Goal: Use online tool/utility: Utilize a website feature to perform a specific function

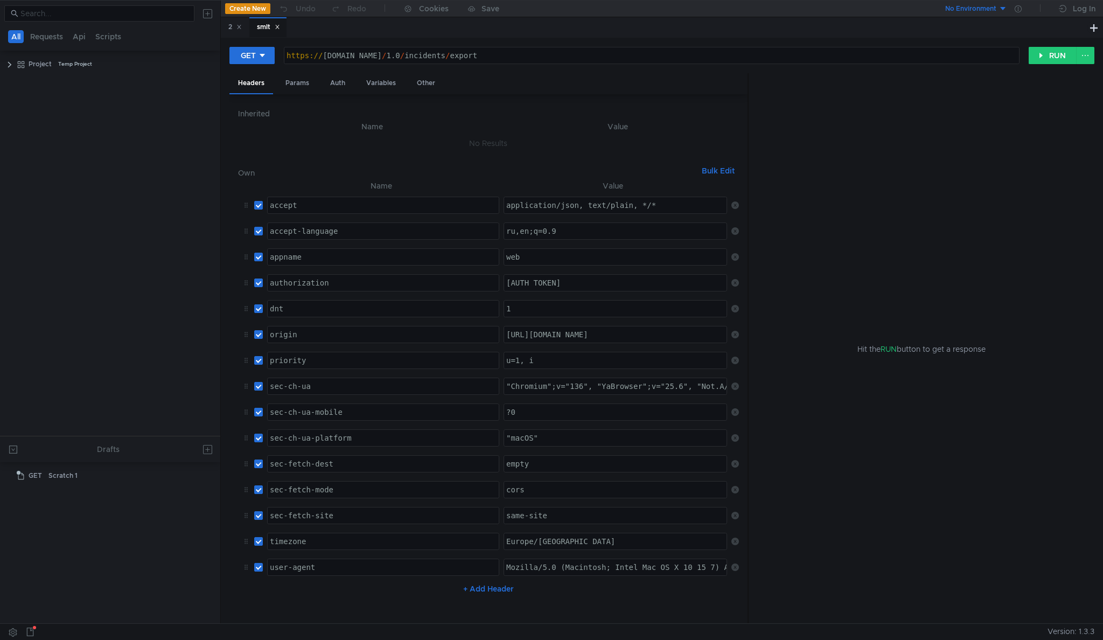
scroll to position [1, 0]
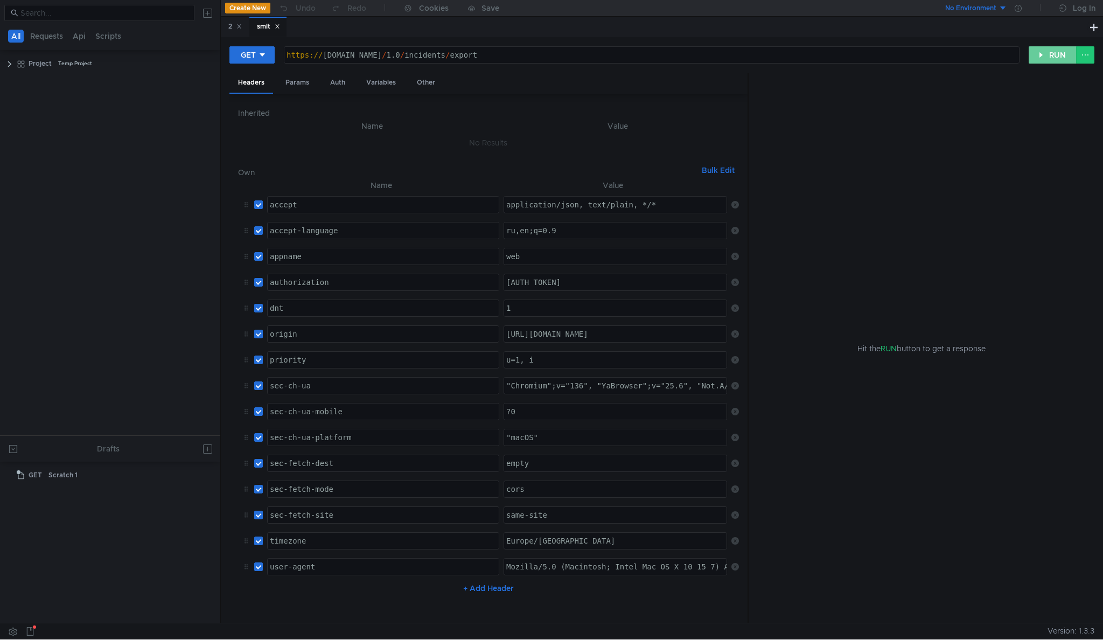
click at [1044, 47] on button "RUN" at bounding box center [1053, 54] width 48 height 17
click at [1041, 55] on button "RUN" at bounding box center [1053, 54] width 48 height 17
click at [1045, 54] on button "RUN" at bounding box center [1053, 54] width 48 height 17
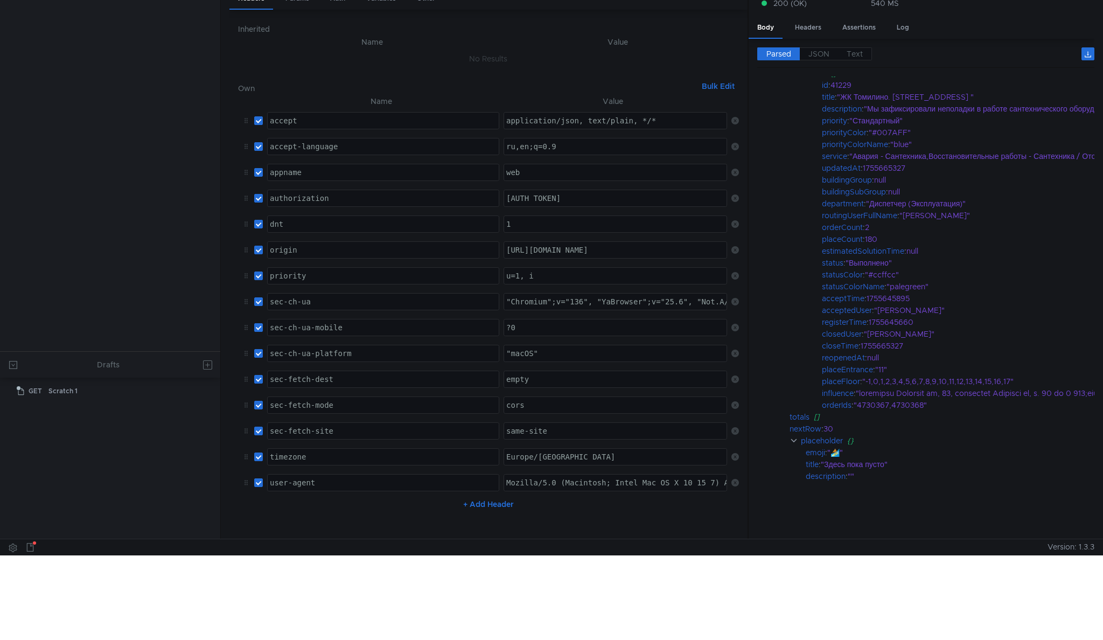
scroll to position [0, 0]
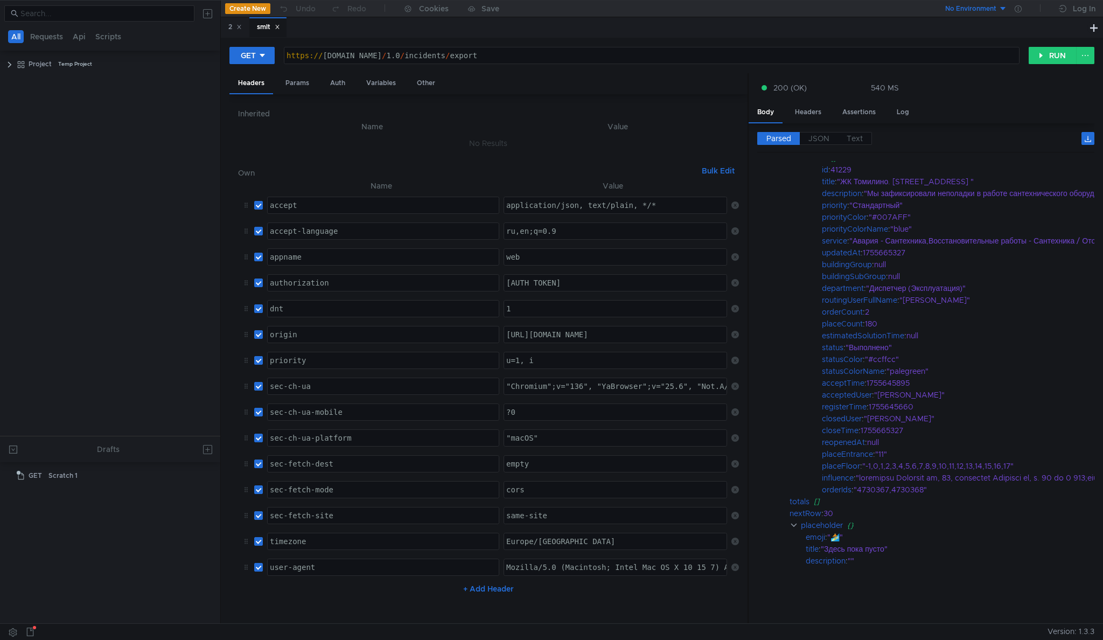
click at [303, 65] on div "GET https:// sud-api-test.domyland.ru / 1.0 / incidents / export הההההההההההההה…" at bounding box center [661, 59] width 865 height 27
click at [299, 89] on div "Params" at bounding box center [297, 83] width 41 height 20
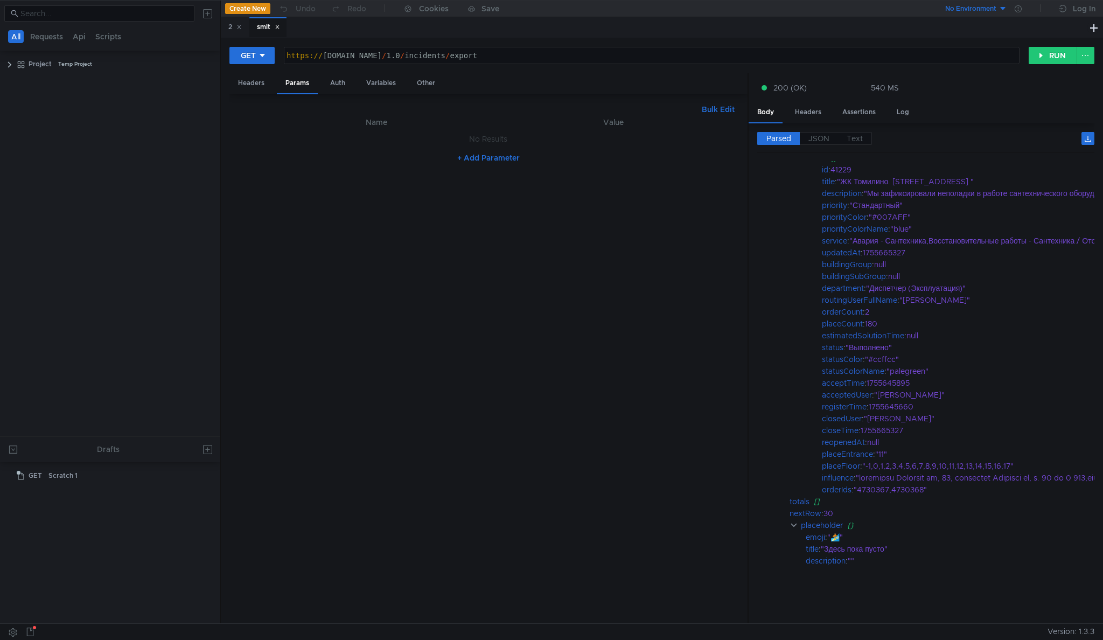
click at [393, 124] on th "Name" at bounding box center [376, 122] width 242 height 13
click at [473, 146] on td "No Results" at bounding box center [488, 139] width 500 height 20
click at [475, 161] on button "+ Add Parameter" at bounding box center [488, 157] width 71 height 13
click at [306, 141] on div at bounding box center [383, 150] width 230 height 26
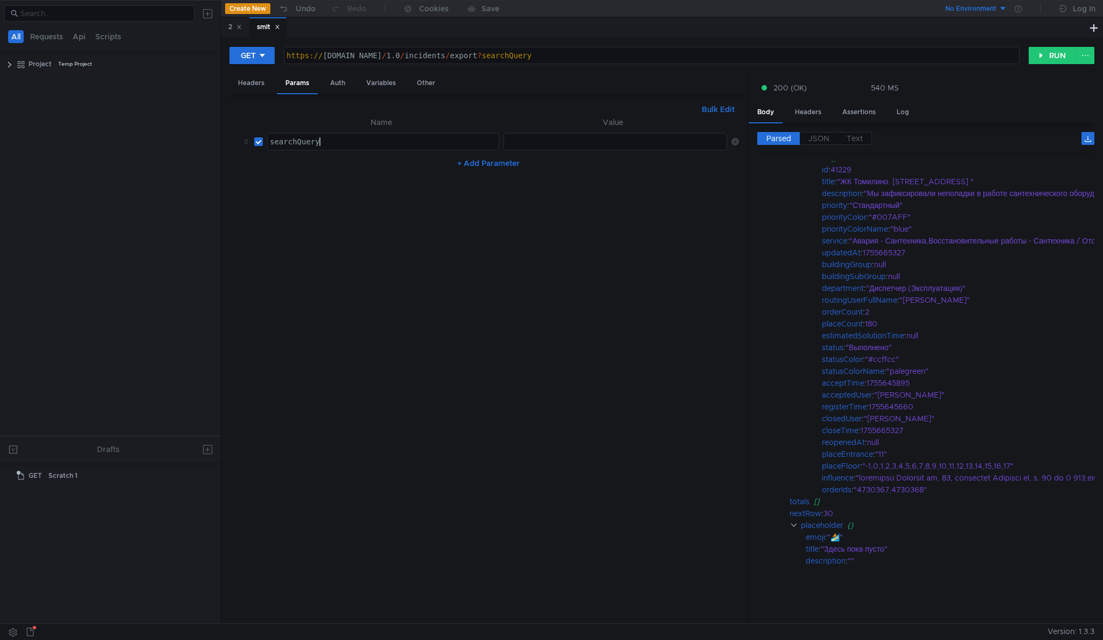
type textarea "searchQuery"
click at [538, 153] on td "ההההההההההההההההההההההההההההההההההההההההההההההההההההההההההההההההההההההההההההההה…" at bounding box center [613, 142] width 228 height 26
click at [541, 145] on div at bounding box center [616, 150] width 225 height 26
type textarea "а"
type textarea "'"
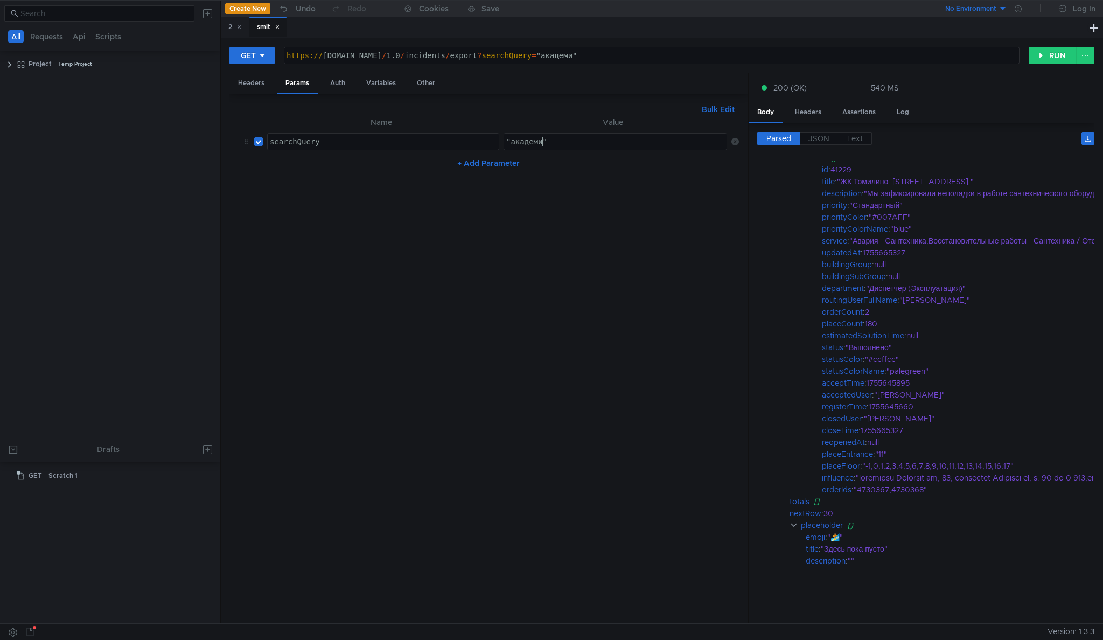
scroll to position [0, 3]
type textarea ""академика""
click at [1057, 60] on button "RUN" at bounding box center [1053, 55] width 48 height 17
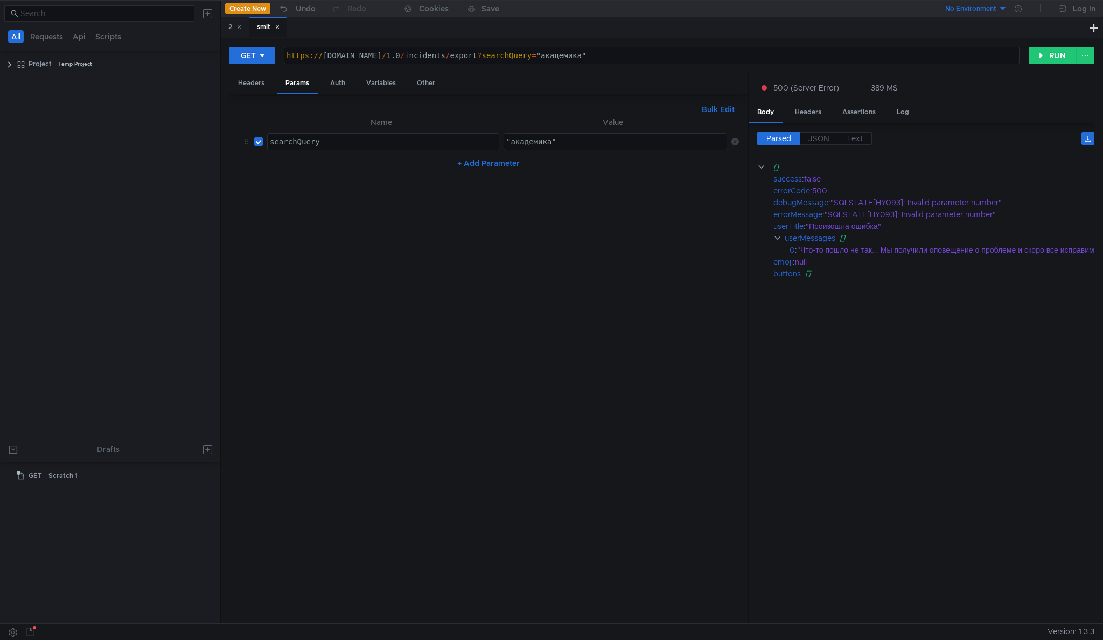
scroll to position [0, 0]
click at [1048, 61] on button "RUN" at bounding box center [1053, 55] width 48 height 17
click at [929, 203] on div ""SQLSTATE[HY093]: Invalid parameter number"" at bounding box center [1062, 203] width 465 height 12
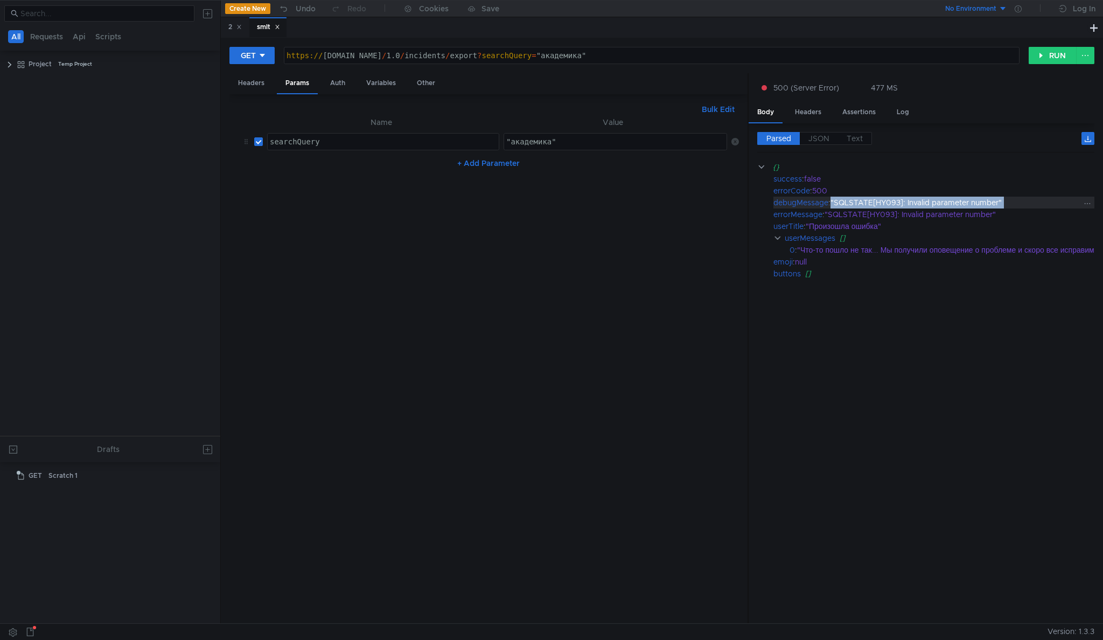
copy div ""SQLSTATE[HY093]: Invalid parameter number""
click at [1030, 51] on button "RUN" at bounding box center [1053, 55] width 48 height 17
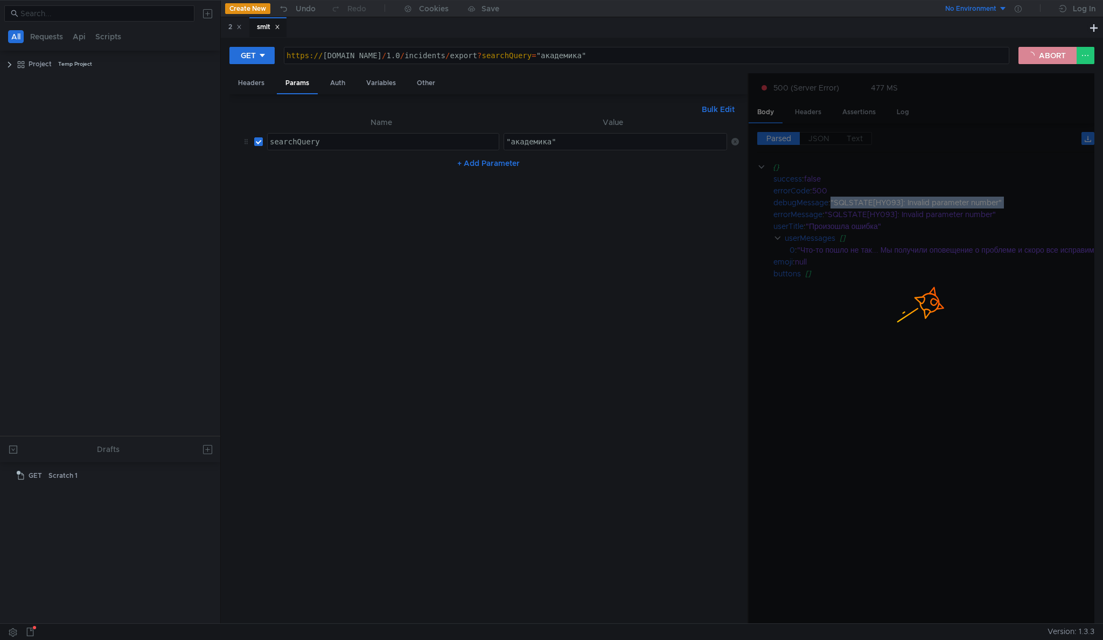
click at [1037, 55] on button "ABORT" at bounding box center [1047, 55] width 58 height 17
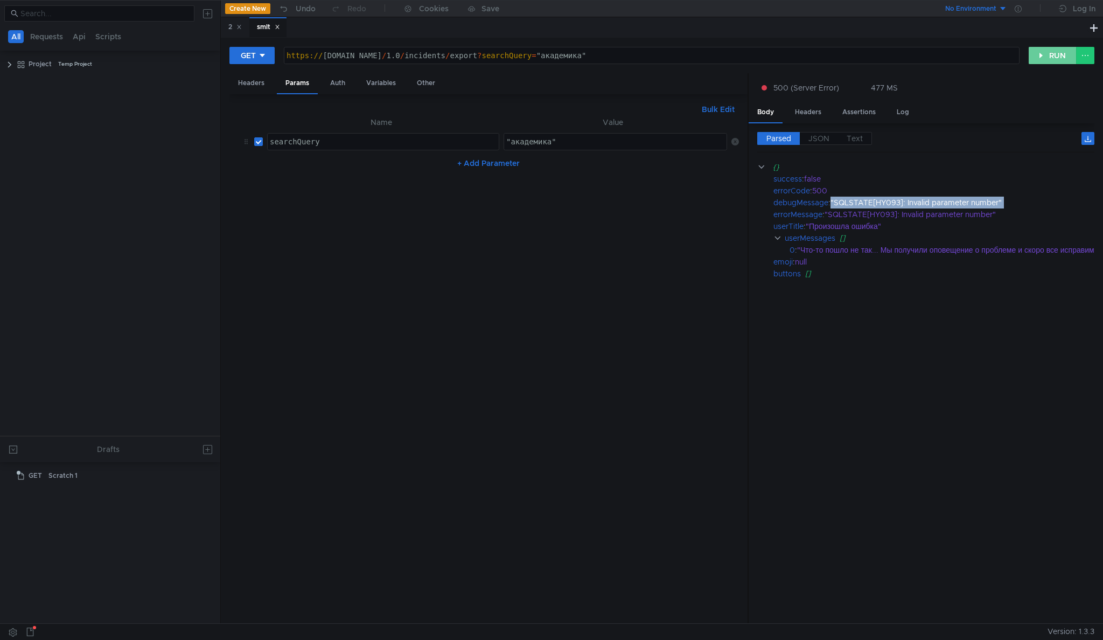
click at [1036, 56] on button "RUN" at bounding box center [1053, 55] width 48 height 17
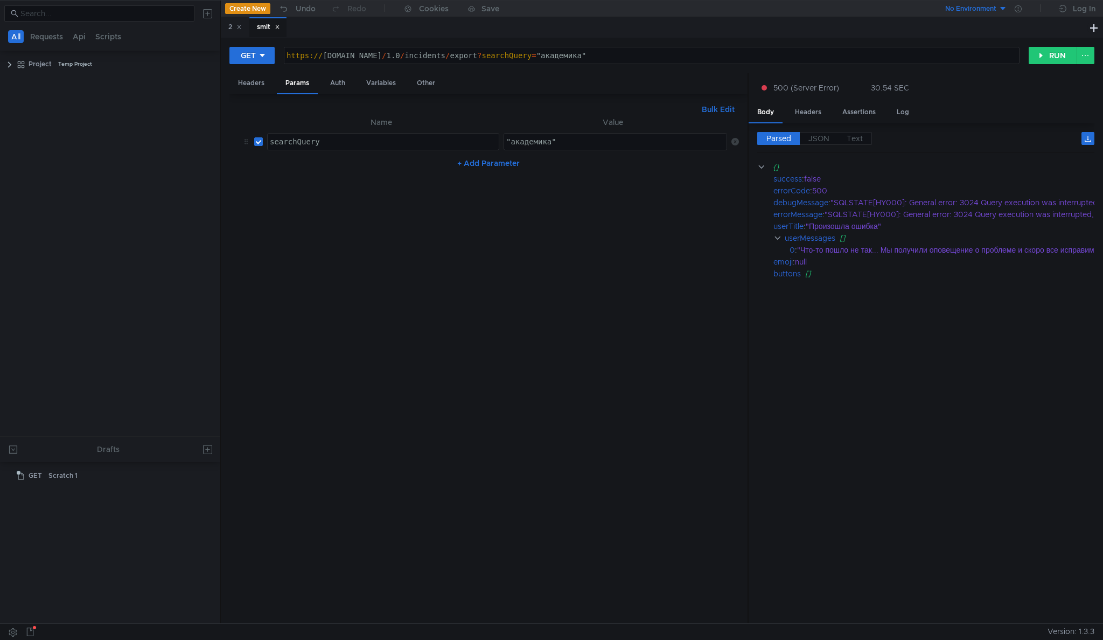
click at [265, 143] on td "searchQuery searchQuery ההההההההההההההההההההההההההההההההההההההההההההההההההההההה…" at bounding box center [381, 142] width 236 height 26
click at [258, 142] on input "checkbox" at bounding box center [258, 141] width 9 height 9
checkbox input "false"
click at [497, 160] on button "+ Add Parameter" at bounding box center [488, 163] width 71 height 13
click at [308, 171] on div at bounding box center [383, 176] width 230 height 26
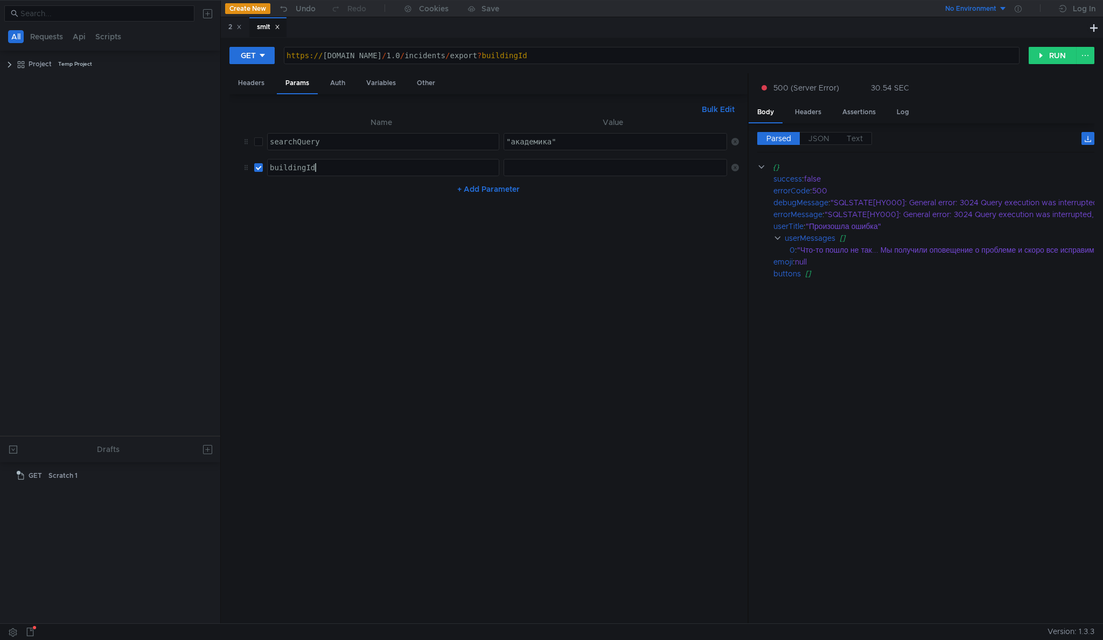
type textarea "buildingId"
click at [540, 167] on div at bounding box center [616, 176] width 225 height 26
type textarea "1"
click at [1052, 57] on button "RUN" at bounding box center [1053, 55] width 48 height 17
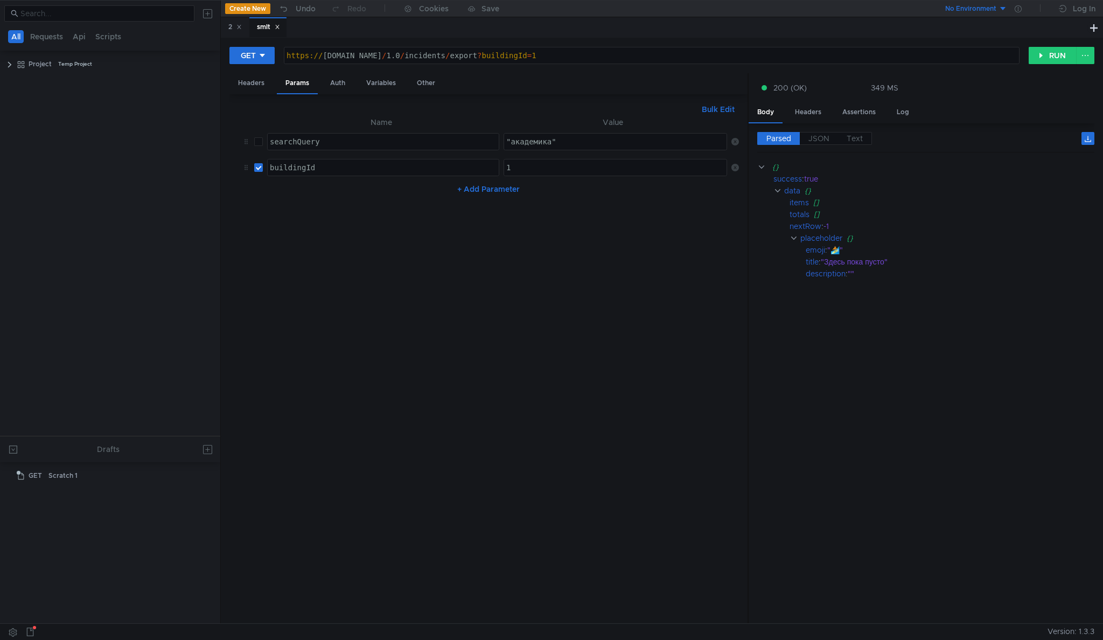
click at [260, 169] on input "checkbox" at bounding box center [258, 167] width 9 height 9
checkbox input "false"
click at [1060, 43] on div "GET https:// sud-api-test.domyland.ru / 1.0 / incidents / export הההההההההההההה…" at bounding box center [662, 330] width 882 height 585
click at [1059, 53] on button "RUN" at bounding box center [1053, 55] width 48 height 17
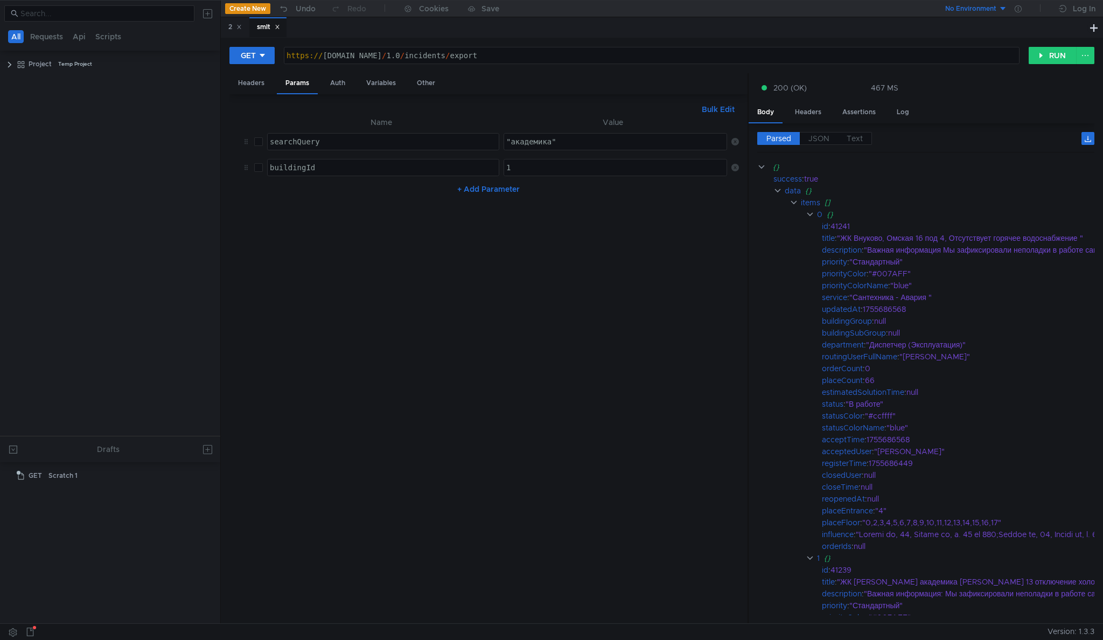
scroll to position [0, 3]
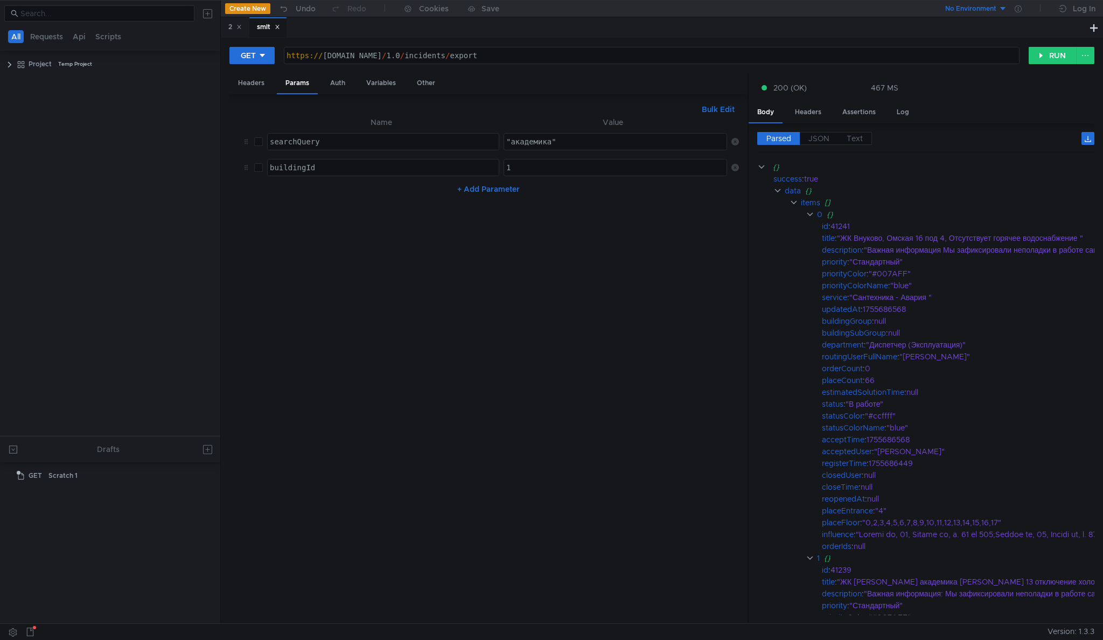
scroll to position [0, 3]
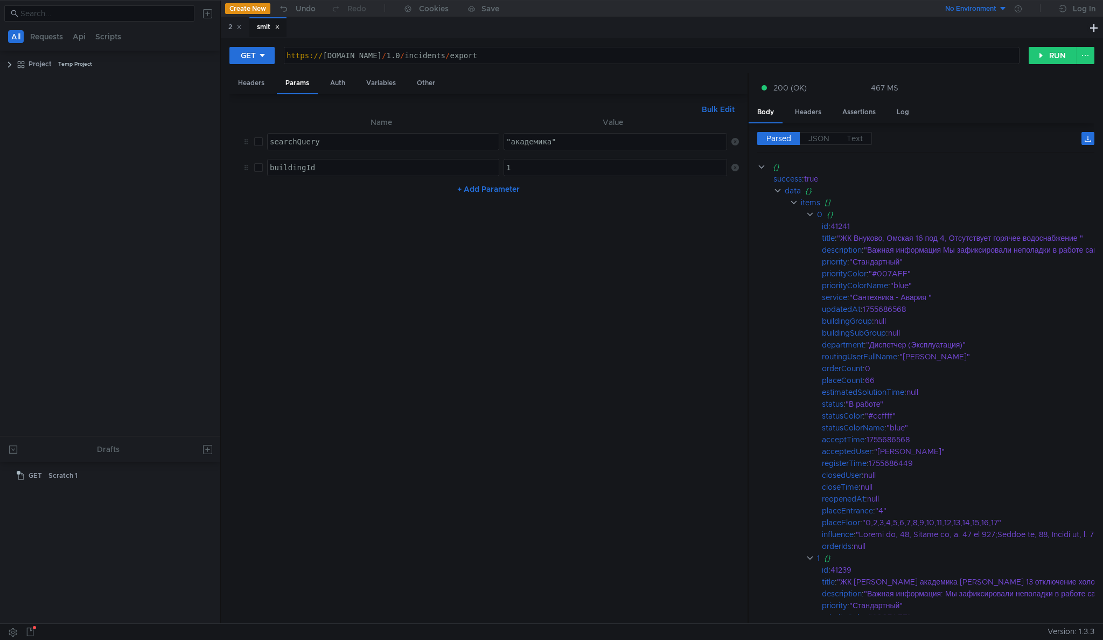
scroll to position [0, 3]
type textarea "[URL][DOMAIN_NAME]"
drag, startPoint x: 538, startPoint y: 59, endPoint x: 431, endPoint y: 55, distance: 106.7
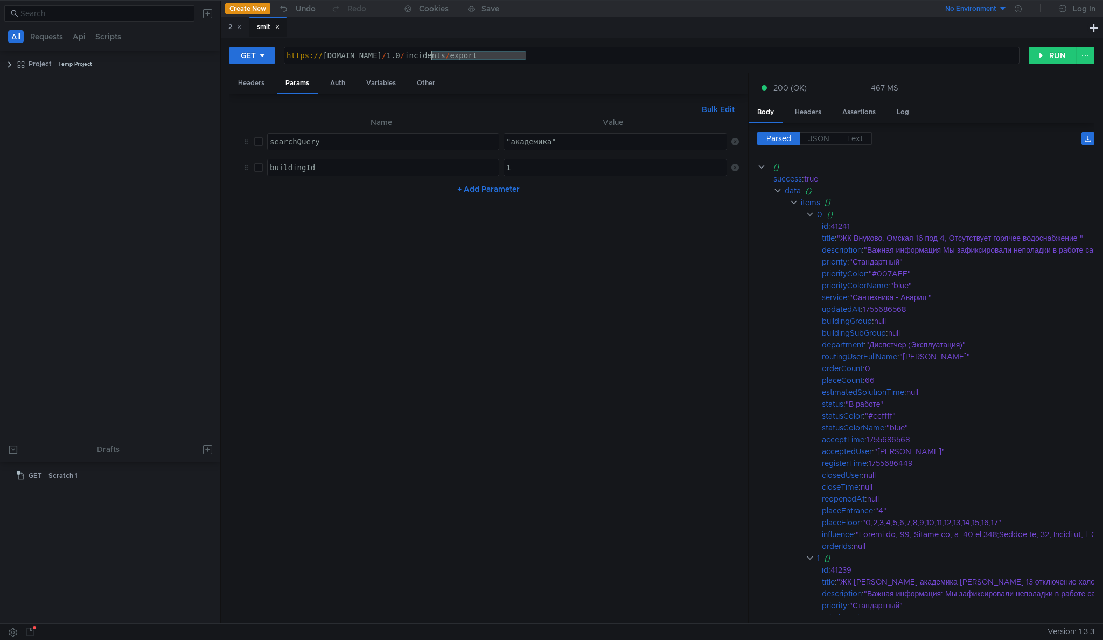
click at [431, 55] on div "https:// sud-api-test.domyland.ru / 1.0 / incidents / export" at bounding box center [651, 64] width 735 height 26
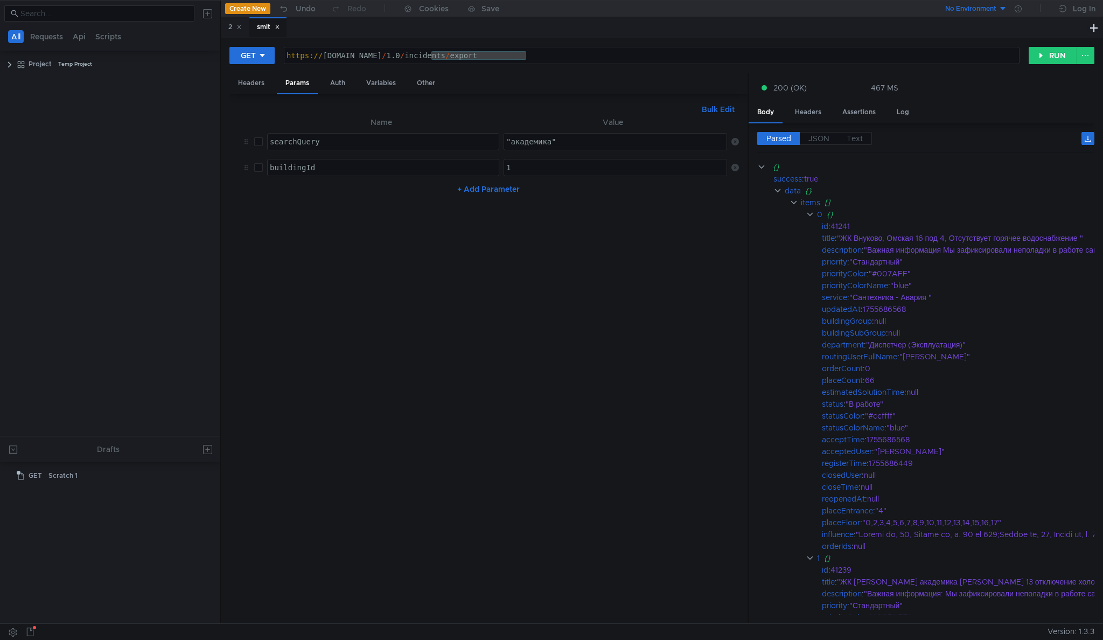
scroll to position [0, 3]
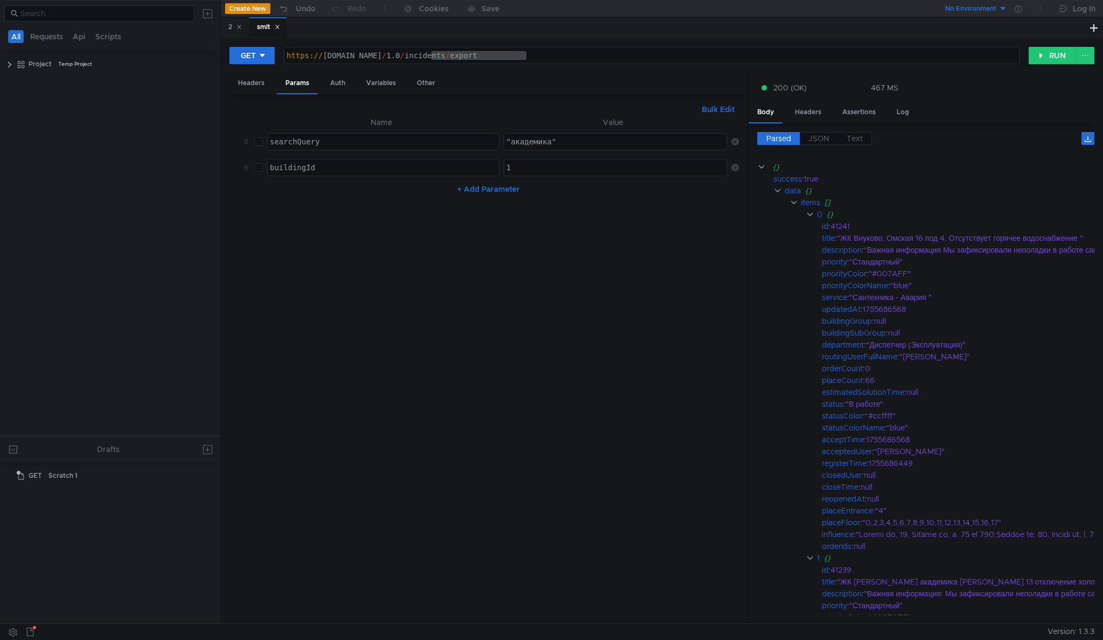
click at [215, 14] on button at bounding box center [207, 13] width 17 height 17
click at [324, 56] on button "cURL" at bounding box center [313, 57] width 65 height 16
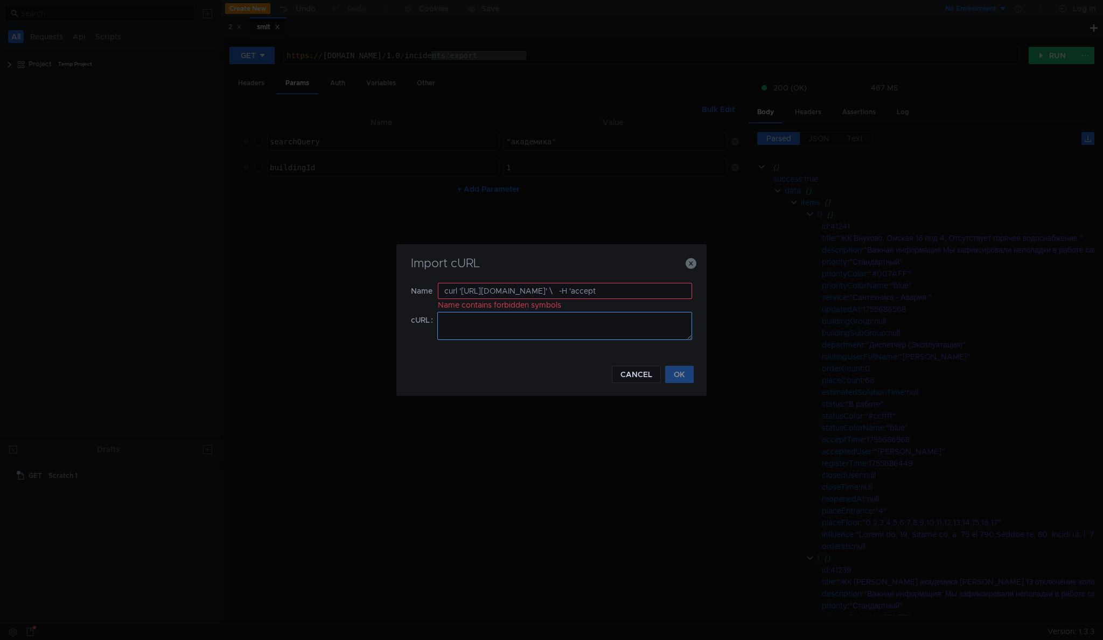
type input "curl '[URL][DOMAIN_NAME]' \ -H 'accept"
click at [582, 325] on textarea at bounding box center [564, 326] width 255 height 28
paste textarea "curl '[URL][DOMAIN_NAME]' \ -H 'accept: application/json, text/plain, */*' \ -H…"
type textarea "curl '[URL][DOMAIN_NAME]' \ -H 'accept: application/json, text/plain, */*' \ -H…"
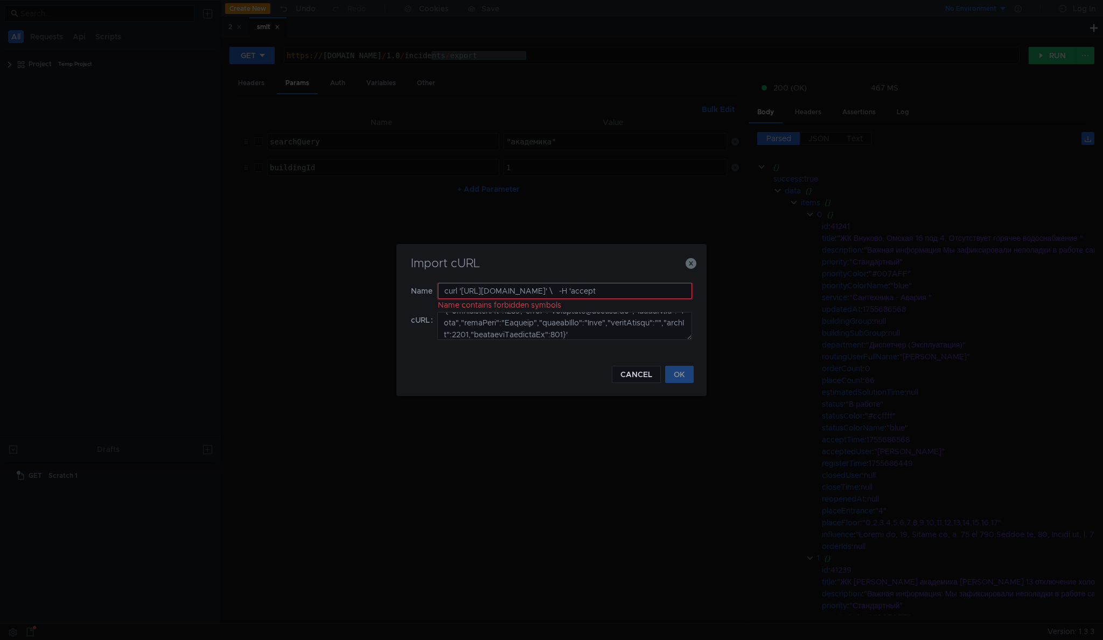
click at [539, 296] on input "curl '[URL][DOMAIN_NAME]' \ -H 'accept" at bounding box center [565, 291] width 254 height 16
type input "гис"
click at [672, 387] on div "Import cURL Name гис cURL CANCEL OK" at bounding box center [551, 320] width 310 height 152
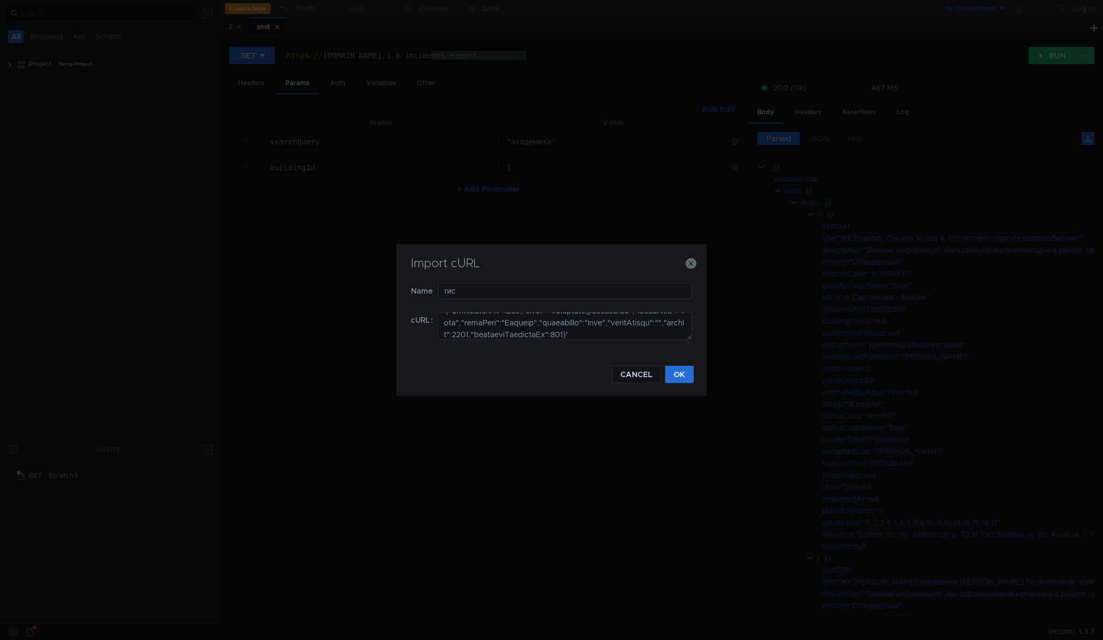
click at [672, 383] on div "Import cURL Name гис cURL CANCEL OK" at bounding box center [551, 320] width 310 height 152
click at [677, 380] on button "OK" at bounding box center [679, 374] width 29 height 17
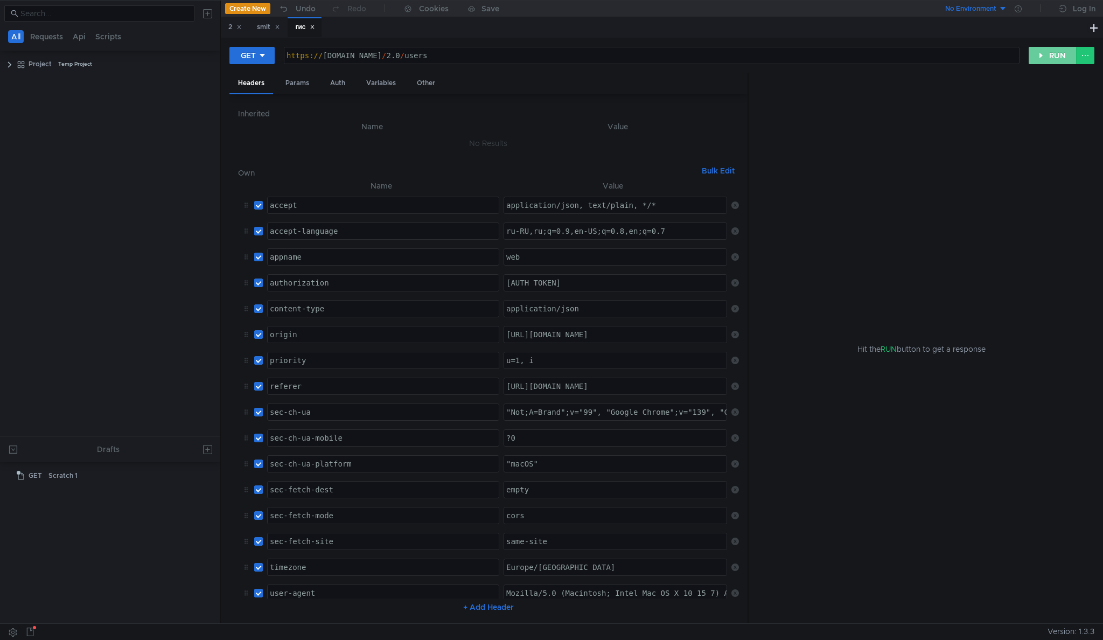
click at [1050, 53] on button "RUN" at bounding box center [1053, 55] width 48 height 17
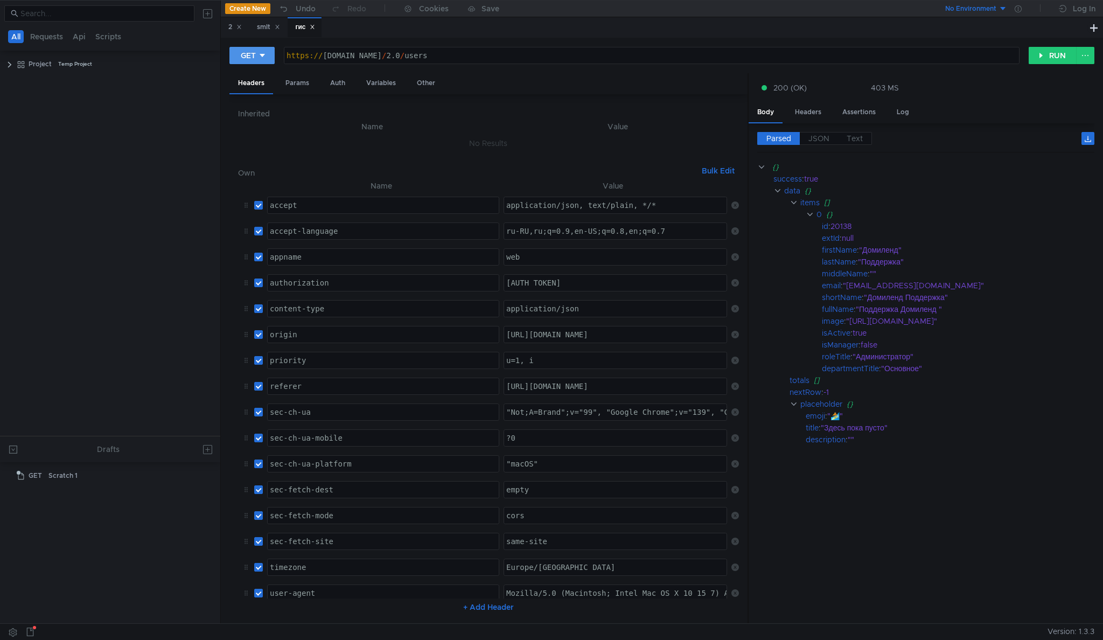
click at [265, 52] on icon at bounding box center [262, 56] width 8 height 8
click at [261, 92] on li "POST" at bounding box center [252, 95] width 47 height 17
click at [1044, 50] on button "RUN" at bounding box center [1053, 55] width 48 height 17
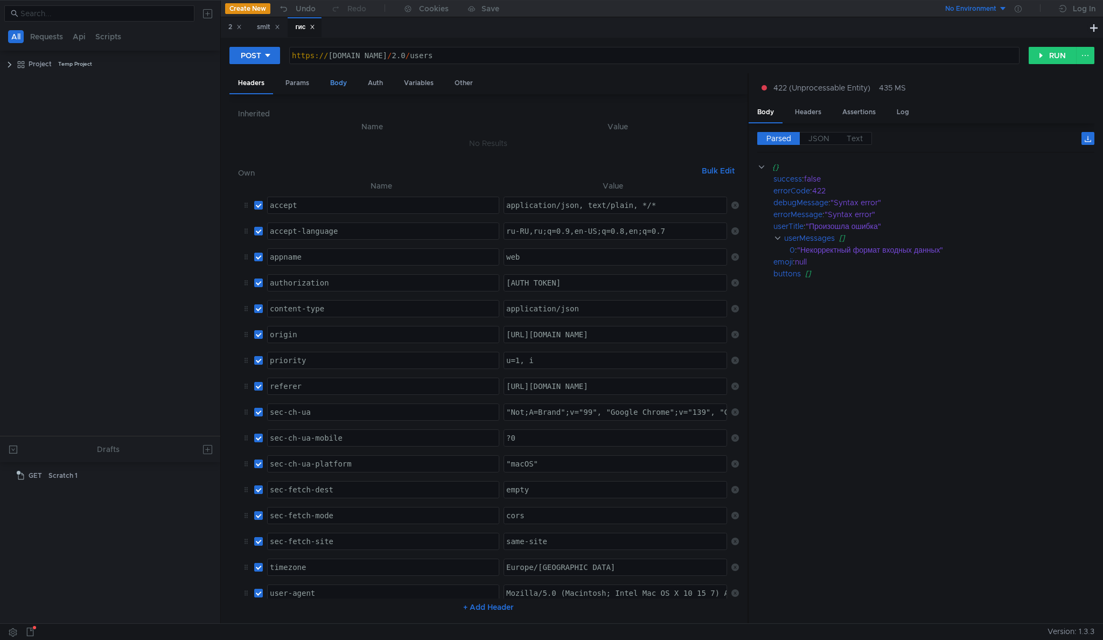
click at [338, 81] on div "Body" at bounding box center [338, 83] width 34 height 20
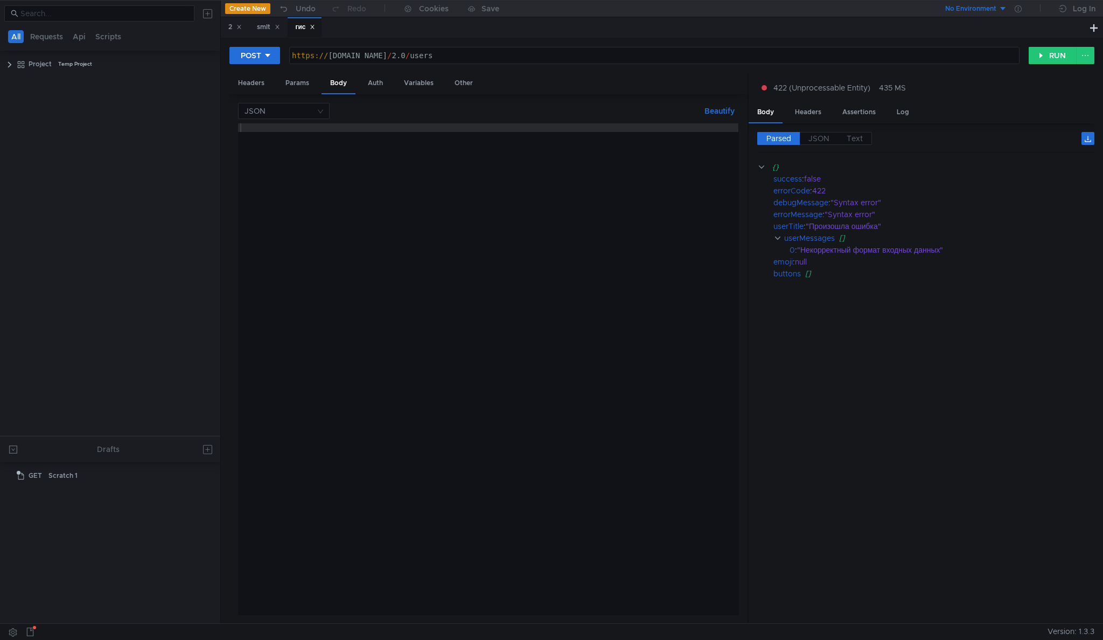
click at [212, 14] on button at bounding box center [207, 13] width 17 height 17
click at [321, 61] on button "cURL" at bounding box center [313, 57] width 65 height 16
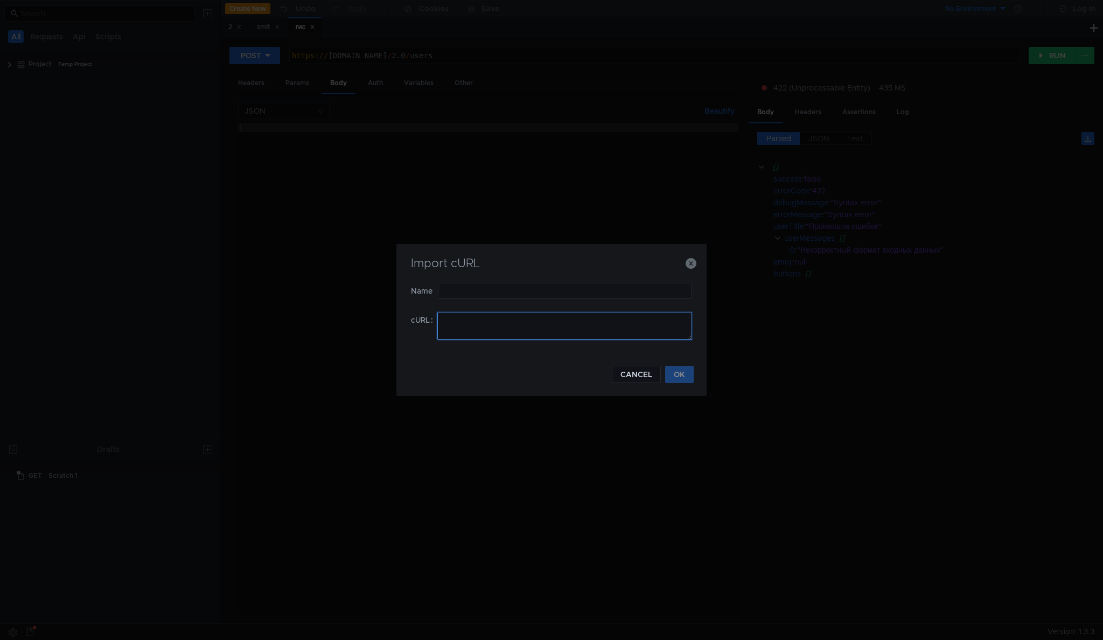
click at [483, 318] on textarea at bounding box center [564, 326] width 255 height 28
paste textarea "curl '[URL][DOMAIN_NAME]' \ -H 'accept: application/json, text/plain, */*' \ -H…"
type textarea "curl '[URL][DOMAIN_NAME]' \ -H 'accept: application/json, text/plain, */*' \ -H…"
click at [486, 289] on input "text" at bounding box center [565, 291] width 254 height 16
type input "123321"
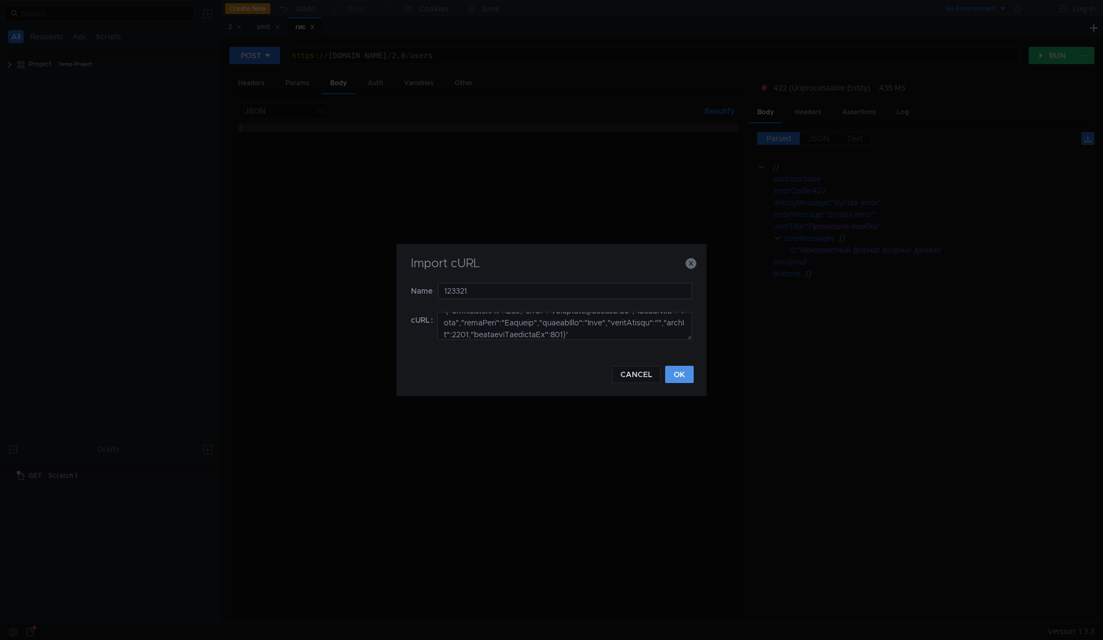
click at [670, 375] on button "OK" at bounding box center [679, 374] width 29 height 17
